Goal: Transaction & Acquisition: Purchase product/service

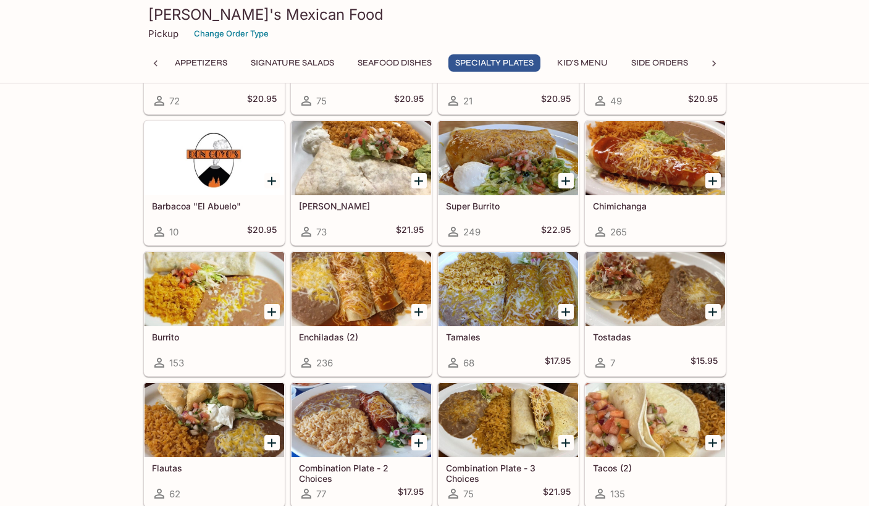
scroll to position [1174, 0]
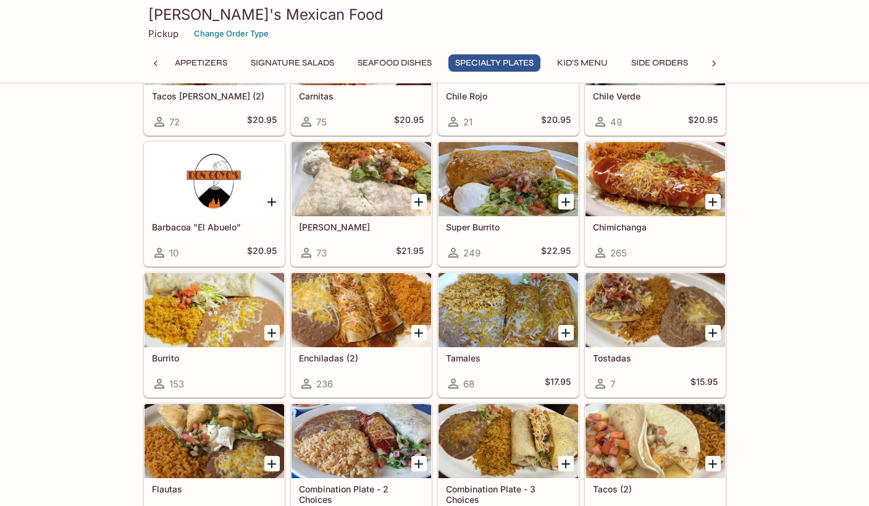
click at [474, 180] on div at bounding box center [509, 179] width 140 height 74
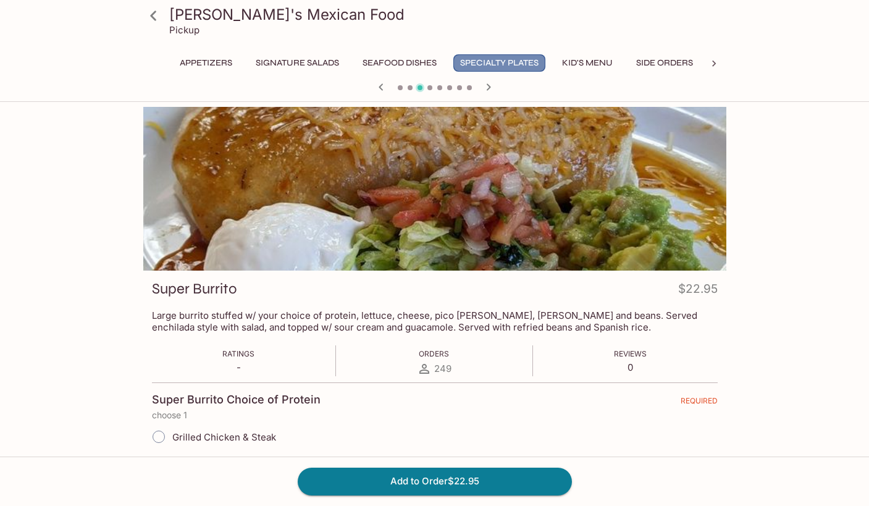
click at [485, 63] on button "Specialty Plates" at bounding box center [499, 62] width 92 height 17
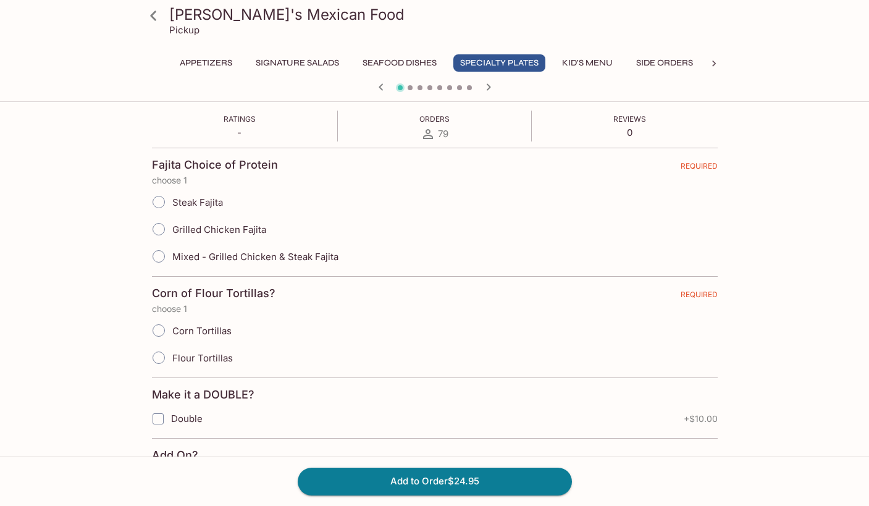
scroll to position [247, 0]
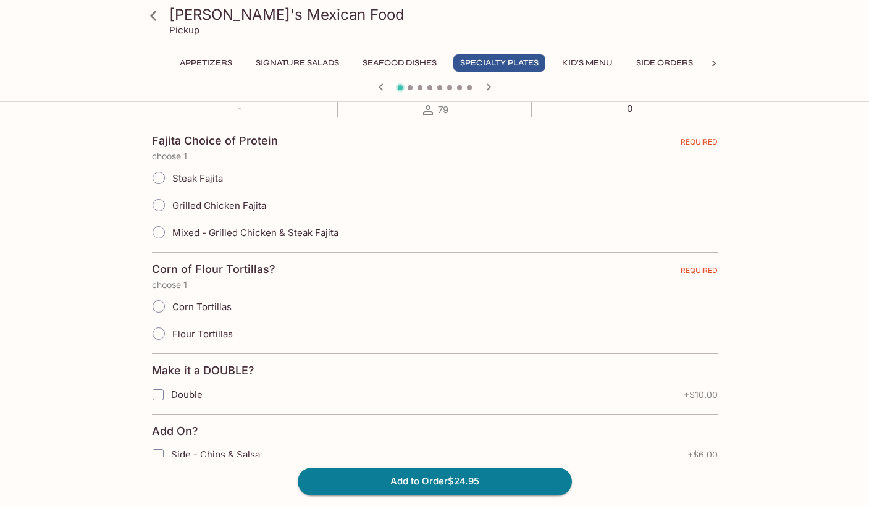
click at [186, 32] on p "Pickup" at bounding box center [184, 30] width 30 height 12
click at [146, 15] on icon at bounding box center [154, 16] width 22 height 22
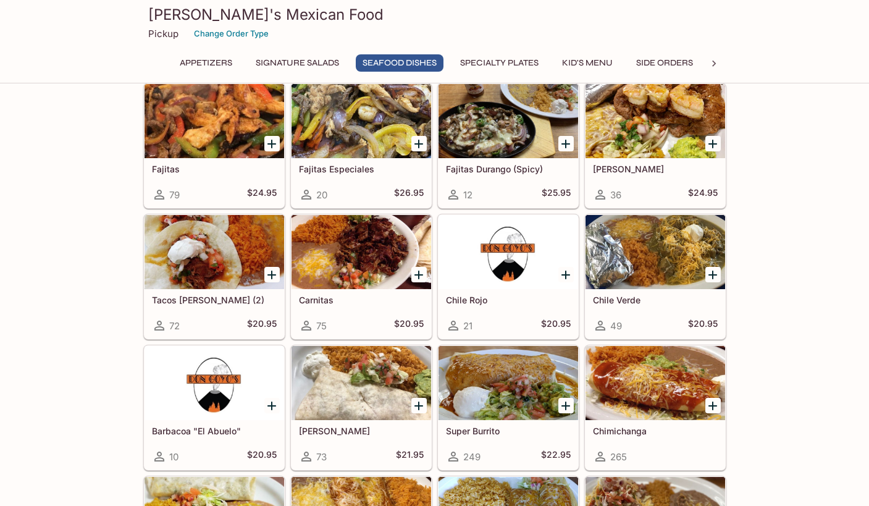
scroll to position [989, 0]
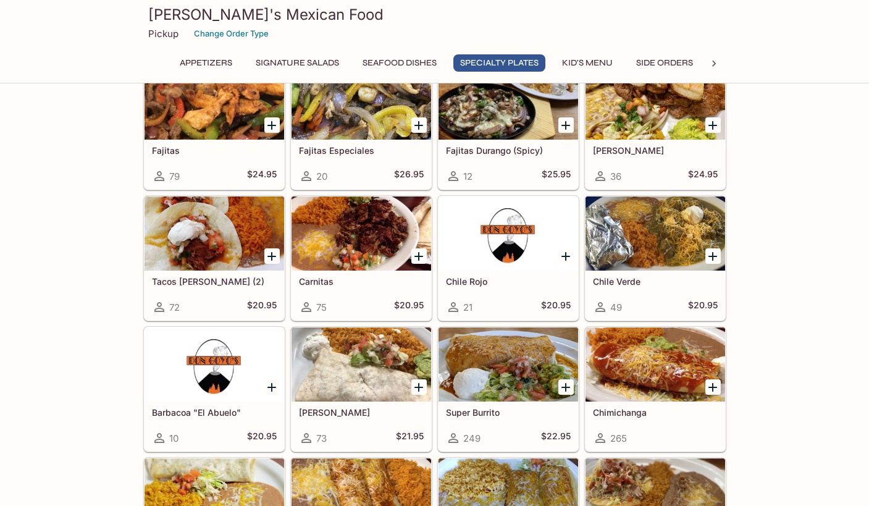
click at [373, 368] on div at bounding box center [362, 364] width 140 height 74
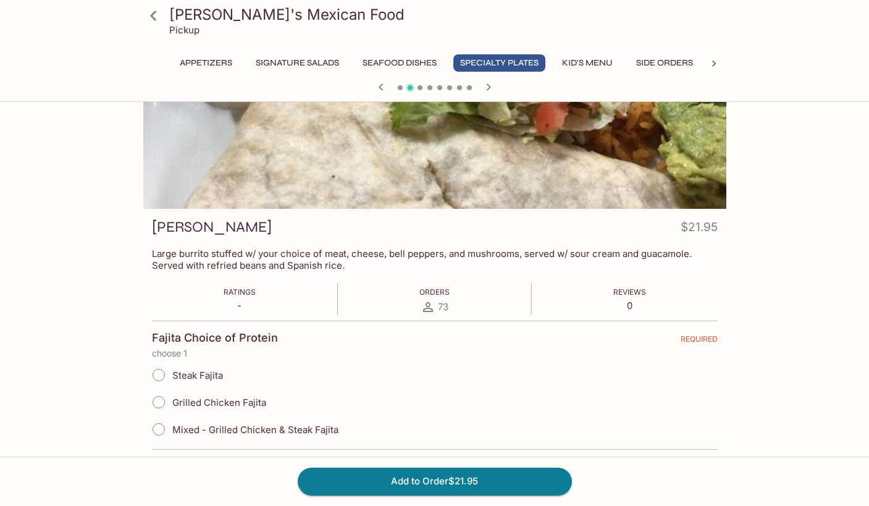
scroll to position [247, 0]
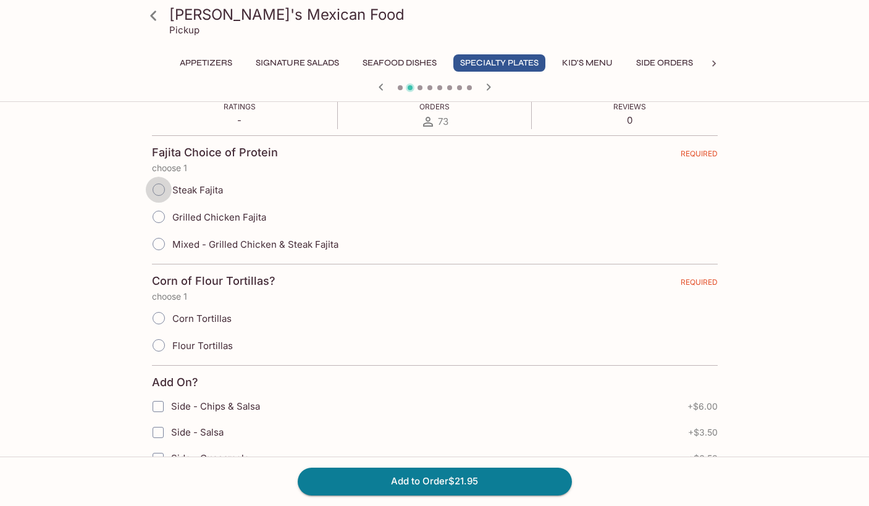
click at [158, 189] on input "Steak Fajita" at bounding box center [159, 190] width 26 height 26
radio input "true"
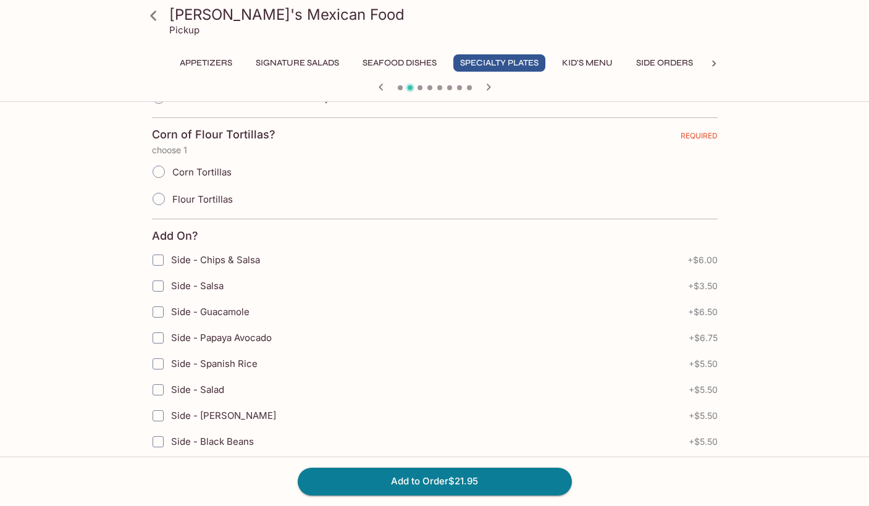
scroll to position [371, 0]
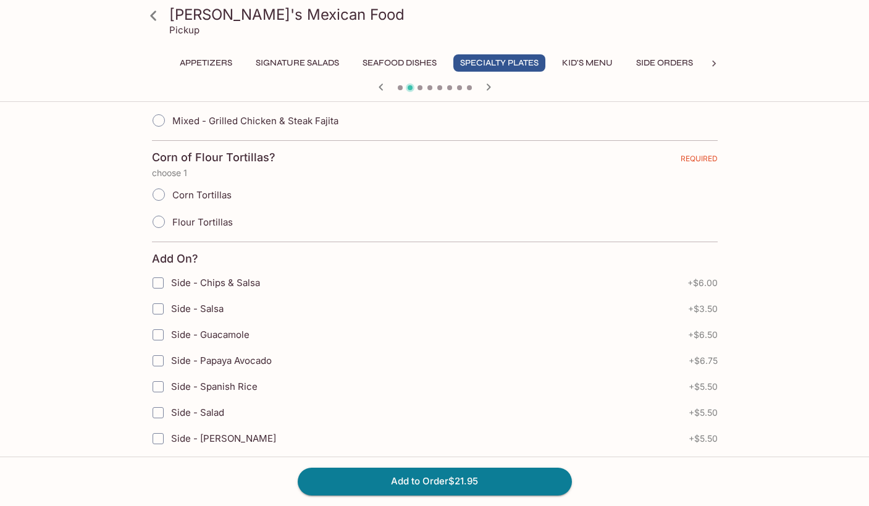
click at [161, 227] on input "Flour Tortillas" at bounding box center [159, 222] width 26 height 26
radio input "true"
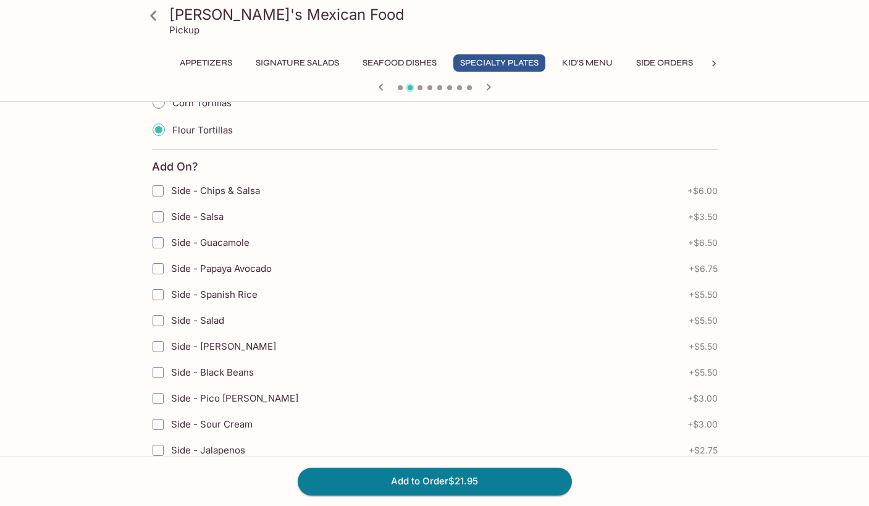
scroll to position [494, 0]
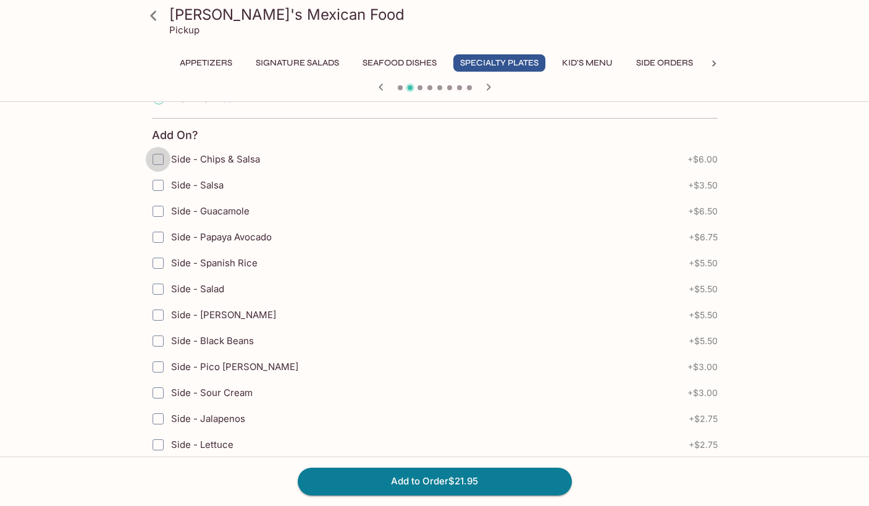
click at [156, 158] on input "Side - Chips & Salsa" at bounding box center [158, 159] width 25 height 25
checkbox input "true"
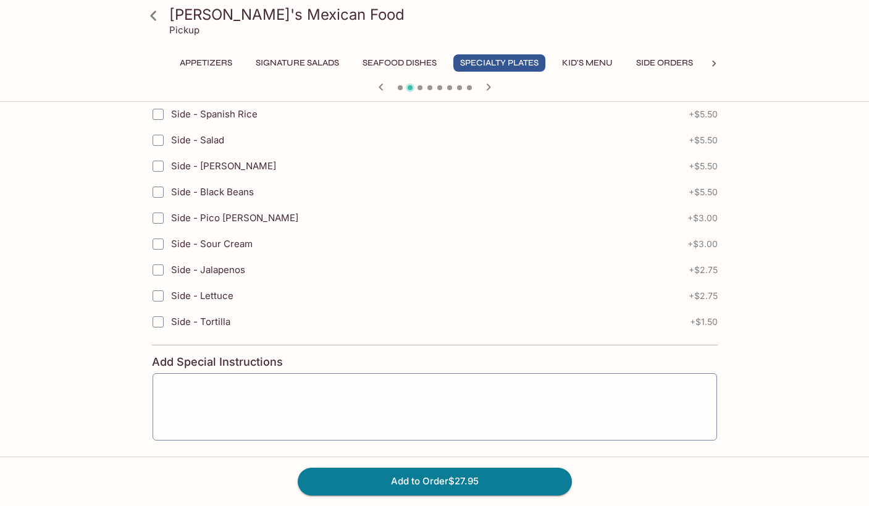
scroll to position [701, 0]
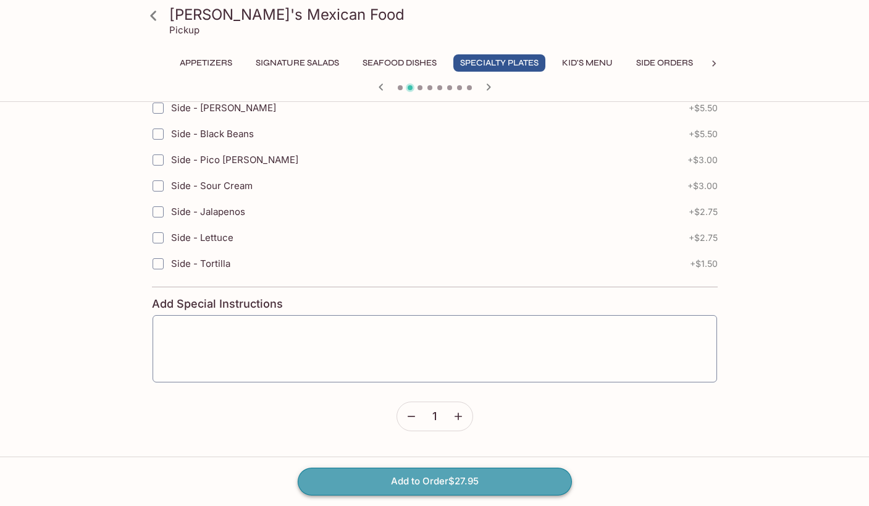
click at [480, 483] on button "Add to Order $27.95" at bounding box center [435, 481] width 274 height 27
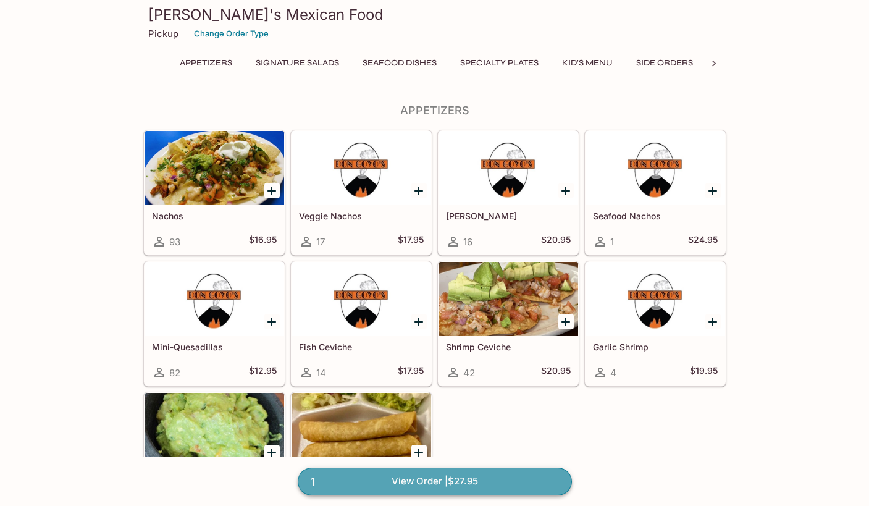
click at [445, 474] on link "1 View Order | $27.95" at bounding box center [435, 481] width 274 height 27
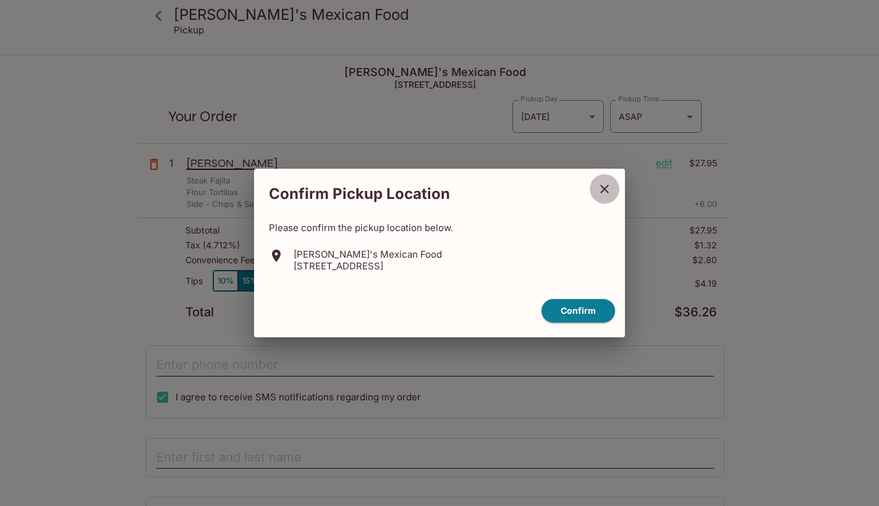
click at [603, 187] on icon "close" at bounding box center [604, 189] width 15 height 15
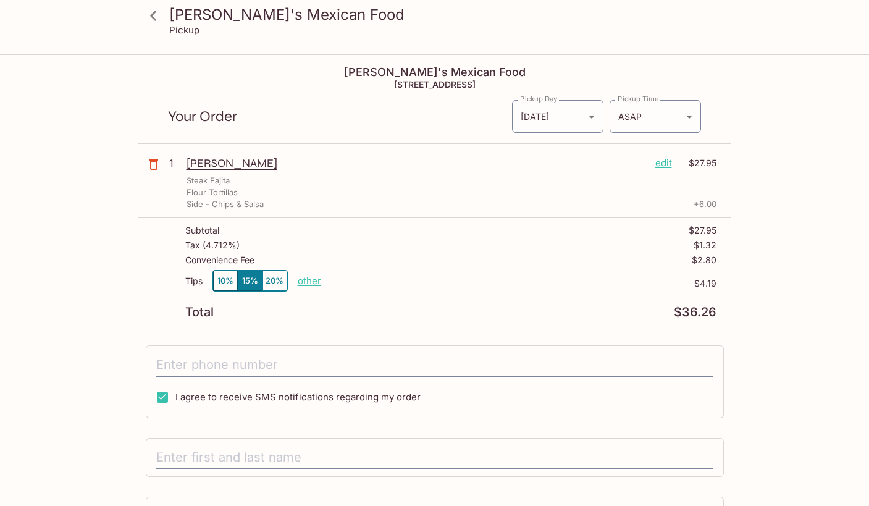
click at [223, 276] on button "10%" at bounding box center [225, 281] width 25 height 20
click at [99, 247] on div "[PERSON_NAME]'s Mexican Food Pickup [PERSON_NAME]'s Mexican Food [STREET_ADDRES…" at bounding box center [435, 334] width 791 height 556
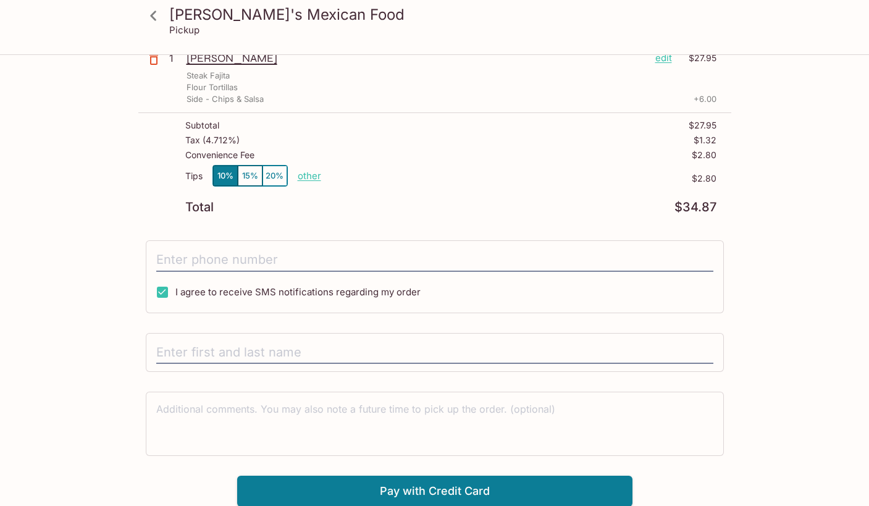
scroll to position [106, 0]
click at [168, 293] on input "I agree to receive SMS notifications regarding my order" at bounding box center [162, 291] width 25 height 25
checkbox input "false"
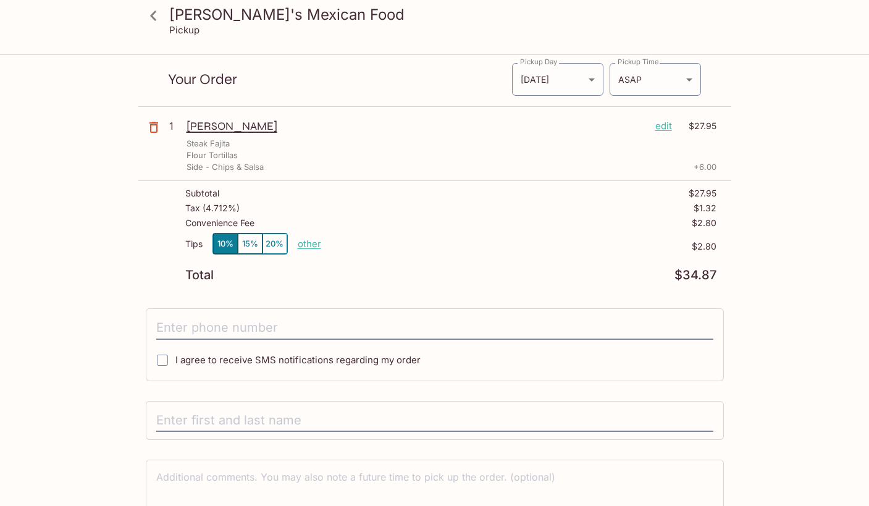
scroll to position [0, 0]
